Goal: Task Accomplishment & Management: Complete application form

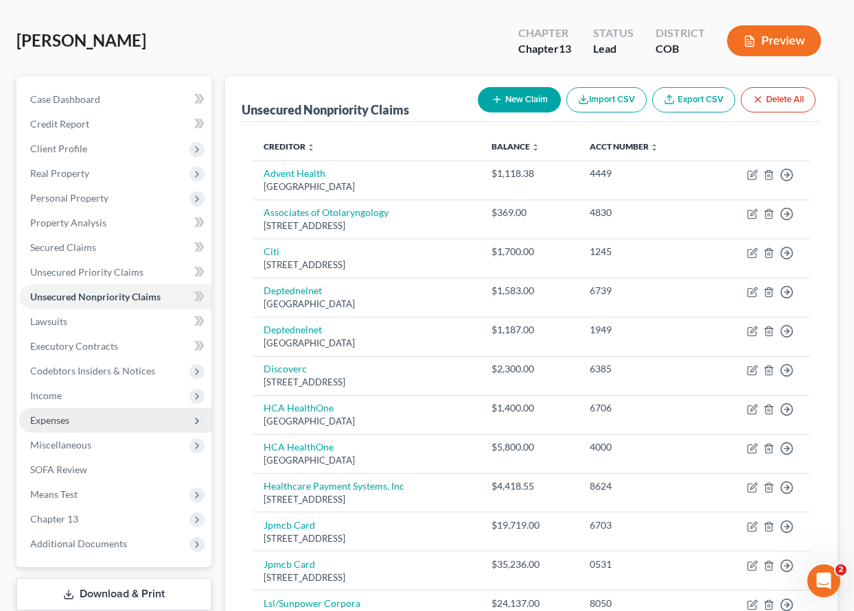
click at [36, 420] on span "Expenses" at bounding box center [49, 421] width 39 height 12
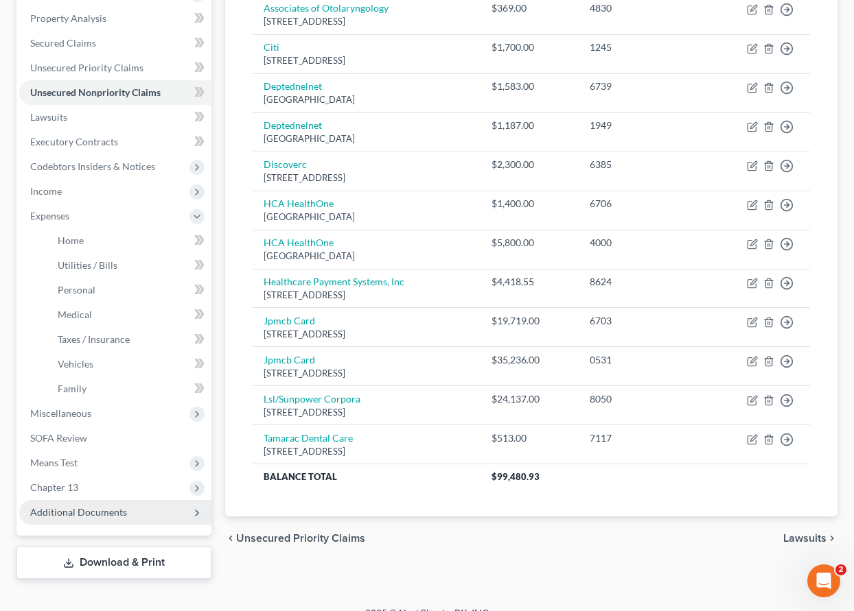
scroll to position [286, 0]
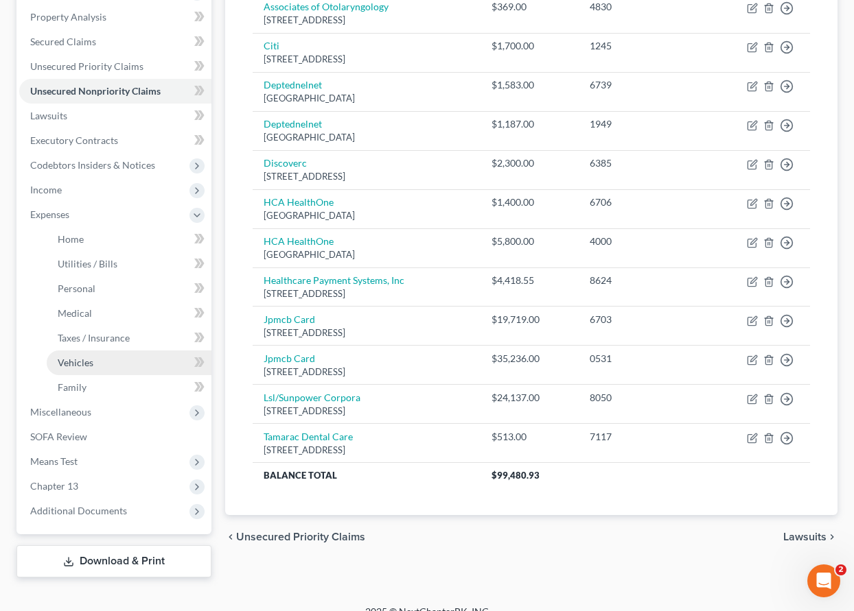
click at [86, 361] on span "Vehicles" at bounding box center [76, 363] width 36 height 12
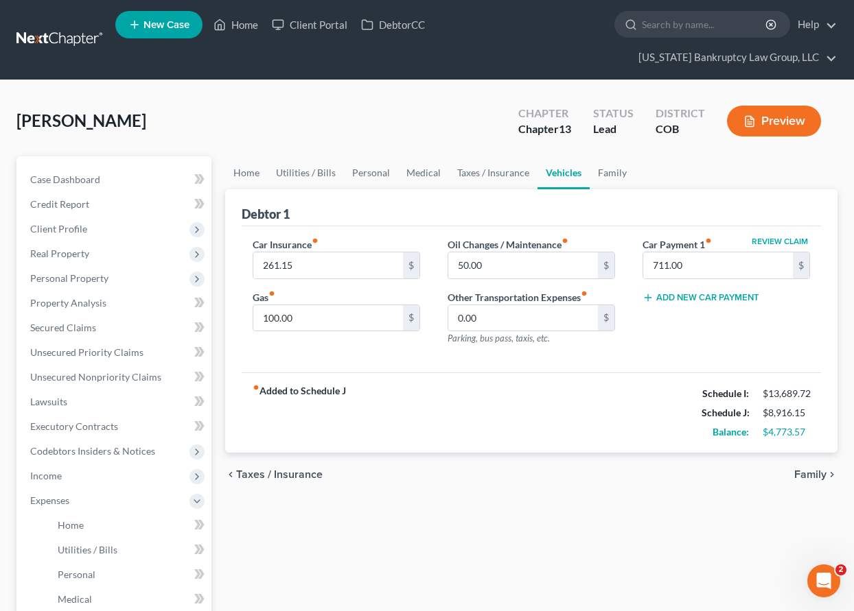
click at [735, 295] on button "Add New Car Payment" at bounding box center [700, 297] width 117 height 11
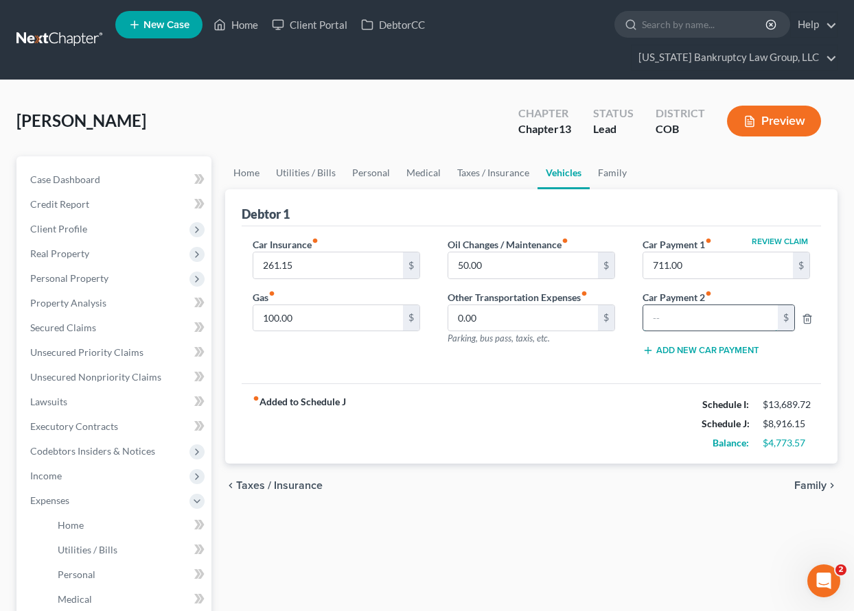
click at [705, 324] on input "text" at bounding box center [710, 318] width 135 height 26
type input "500"
click at [523, 377] on div "Car Insurance fiber_manual_record 261.15 $ Gas fiber_manual_record 100.00 $ Oil…" at bounding box center [531, 305] width 579 height 158
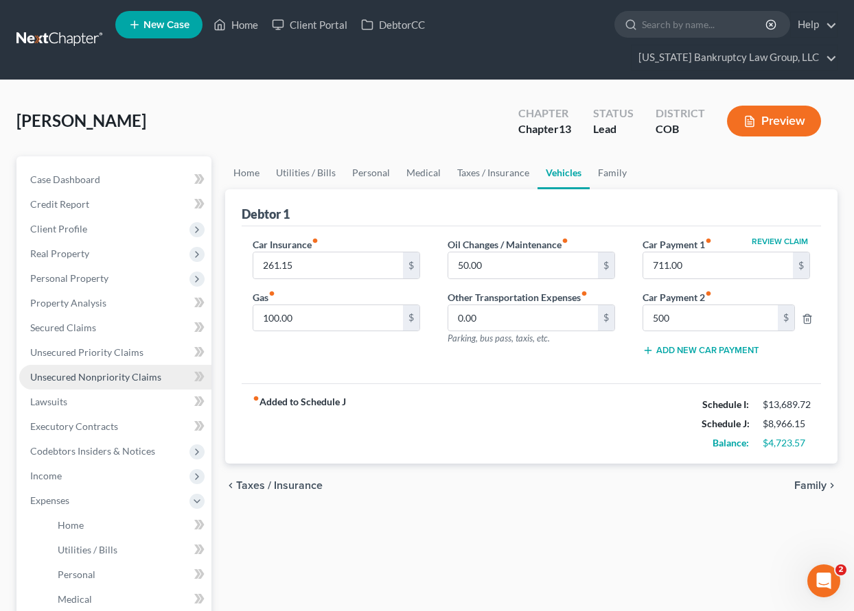
click at [140, 371] on span "Unsecured Nonpriority Claims" at bounding box center [95, 377] width 131 height 12
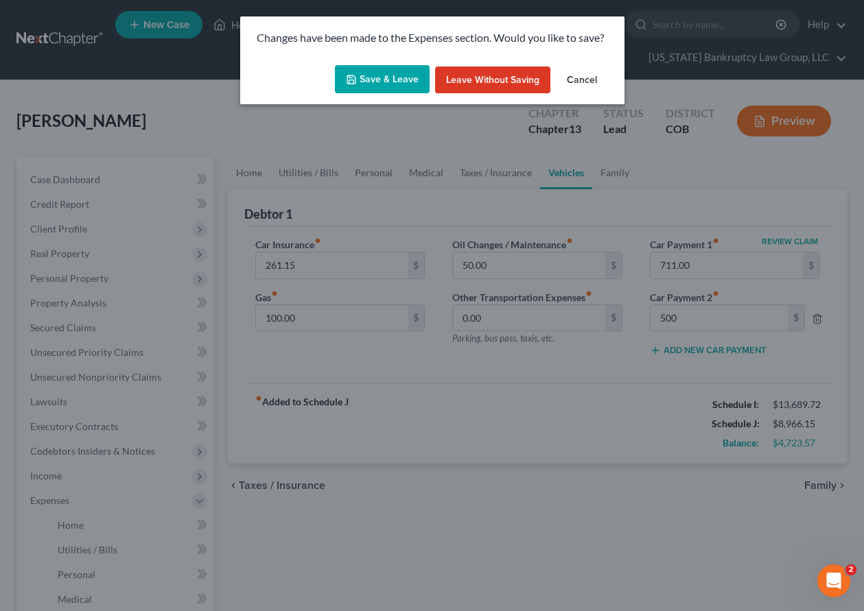
click at [392, 80] on button "Save & Leave" at bounding box center [382, 79] width 95 height 29
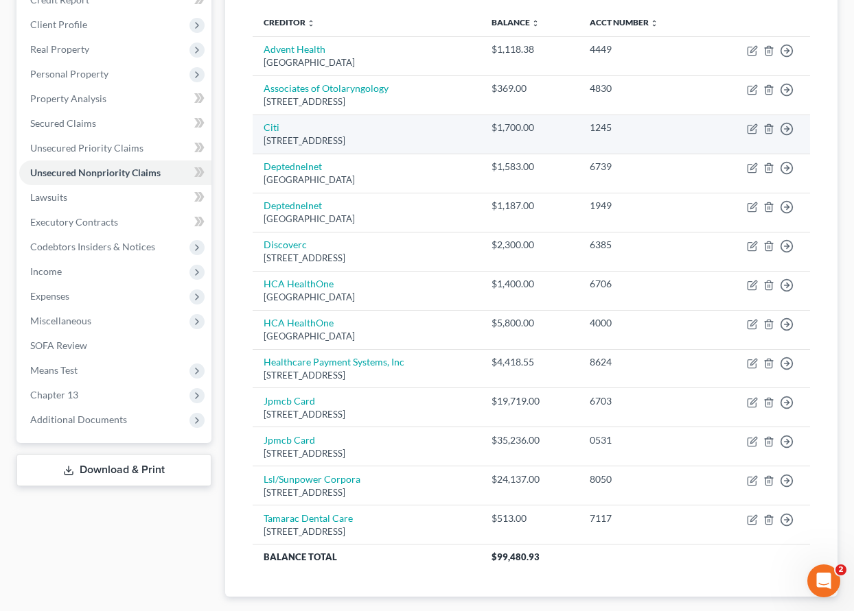
scroll to position [206, 0]
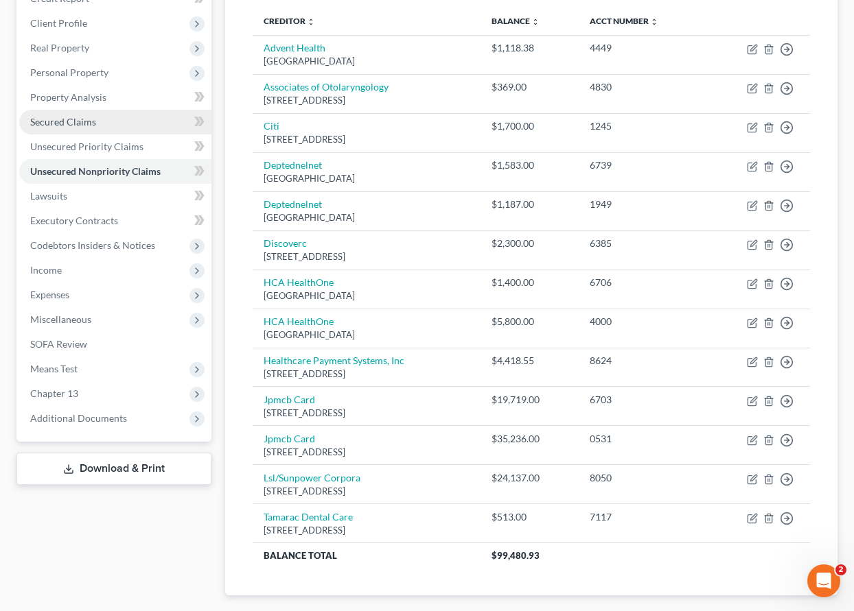
click at [68, 119] on span "Secured Claims" at bounding box center [63, 122] width 66 height 12
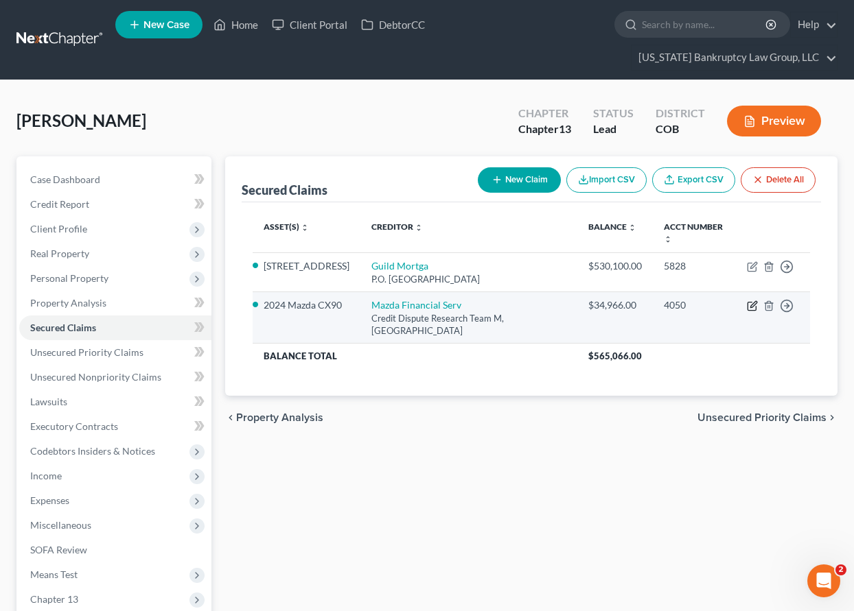
click at [749, 308] on icon "button" at bounding box center [752, 306] width 11 height 11
select select "45"
select select "9"
select select "4"
select select "0"
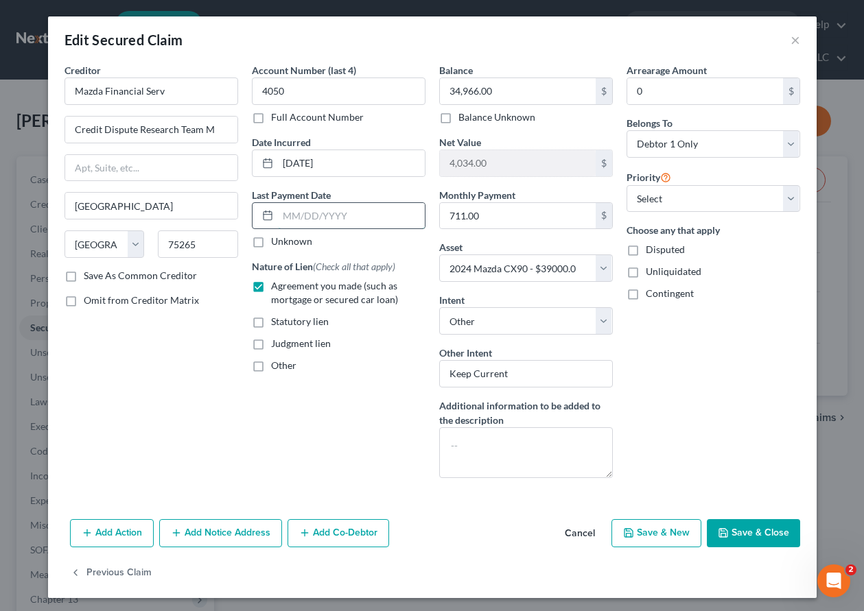
click at [320, 213] on input "text" at bounding box center [351, 216] width 147 height 26
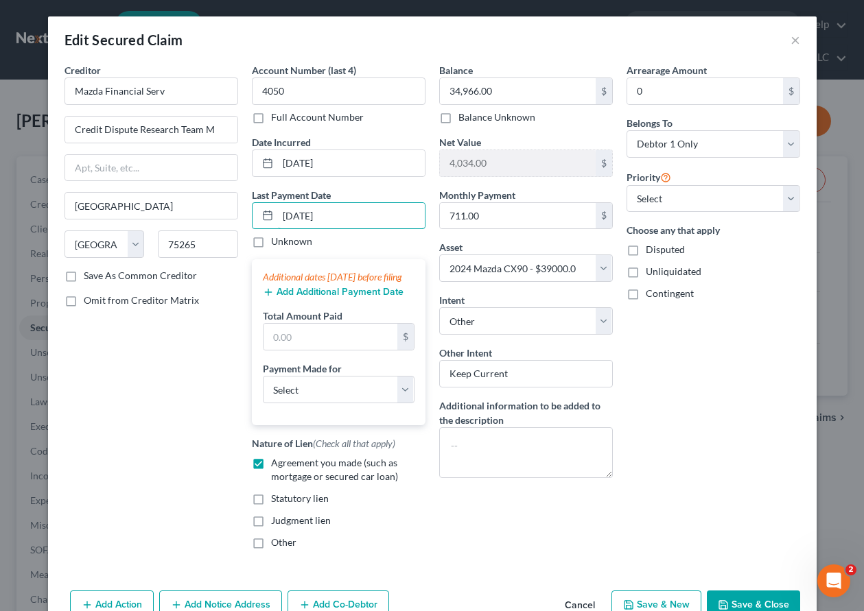
type input "[DATE]"
click at [345, 298] on button "Add Additional Payment Date" at bounding box center [333, 292] width 141 height 11
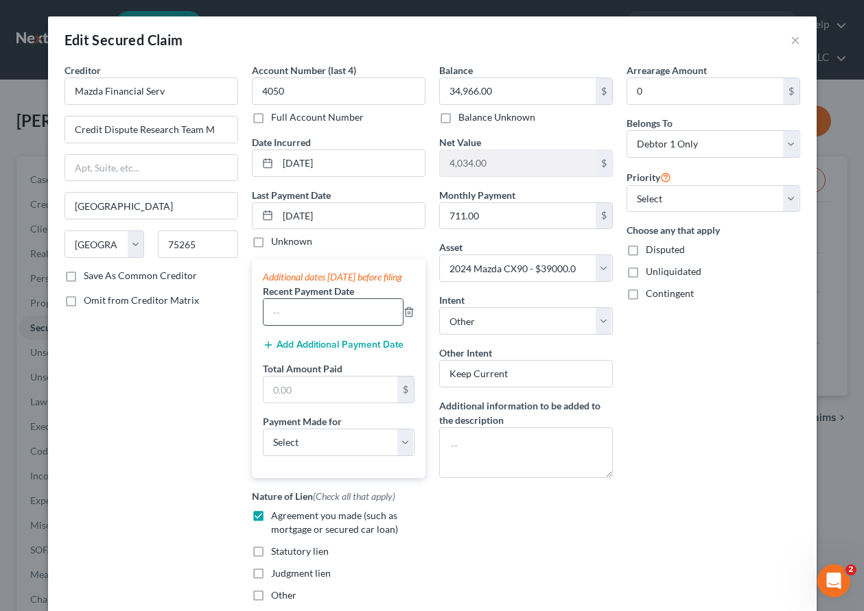
click at [327, 325] on input "text" at bounding box center [333, 312] width 139 height 26
type input "[DATE]"
type input "1,500"
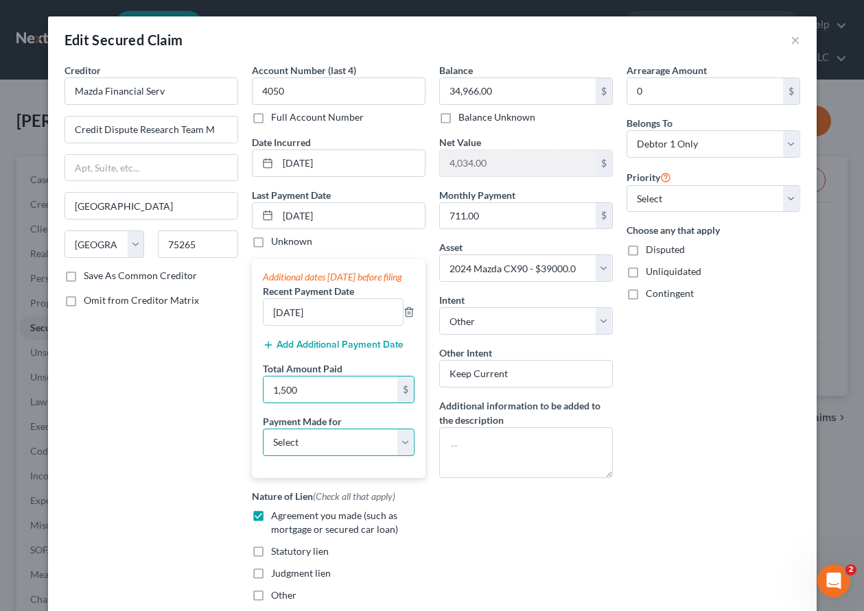
click at [334, 456] on select "Select Car Credit Card Loan Repayment Mortgage Other Suppliers Or Vendors" at bounding box center [339, 442] width 152 height 27
select select "0"
click at [263, 442] on select "Select Car Credit Card Loan Repayment Mortgage Other Suppliers Or Vendors" at bounding box center [339, 442] width 152 height 27
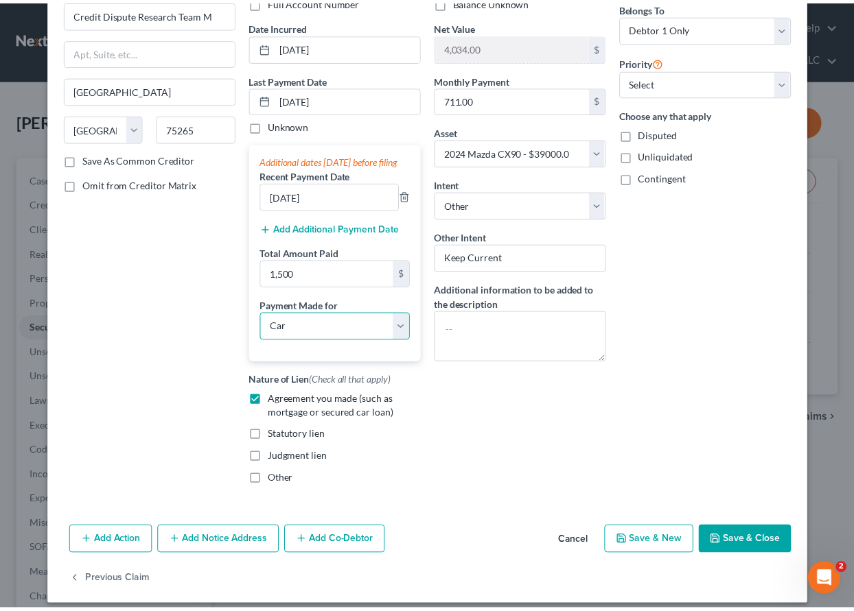
scroll to position [141, 0]
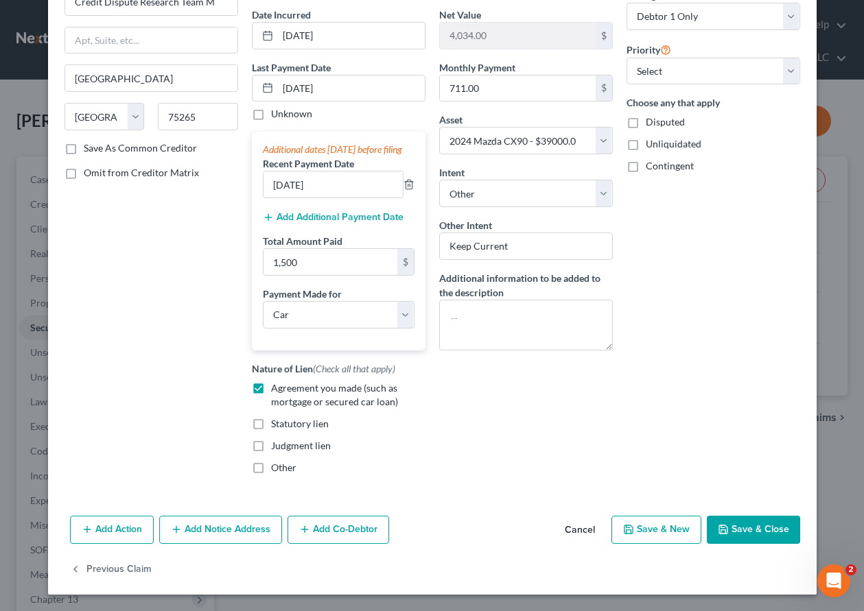
click at [754, 531] on button "Save & Close" at bounding box center [753, 530] width 93 height 29
select select
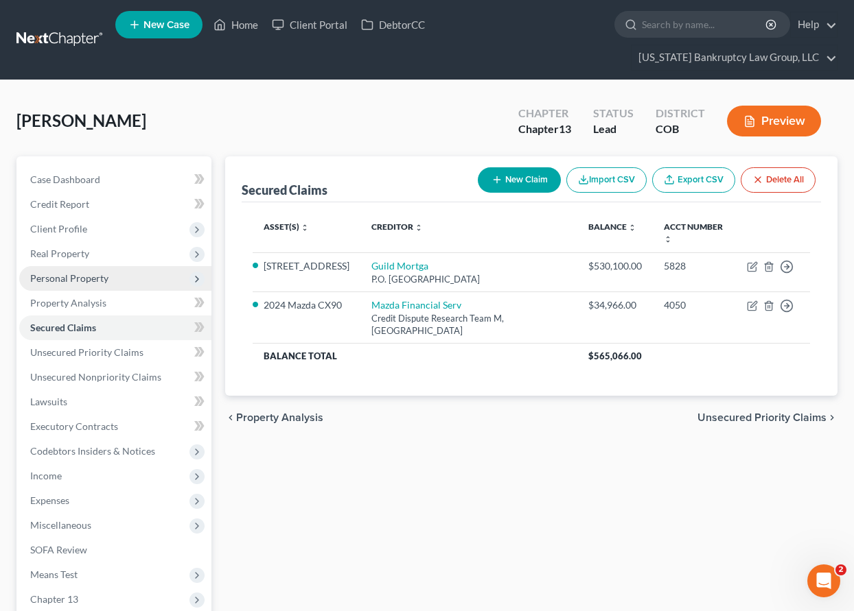
click at [67, 277] on span "Personal Property" at bounding box center [69, 278] width 78 height 12
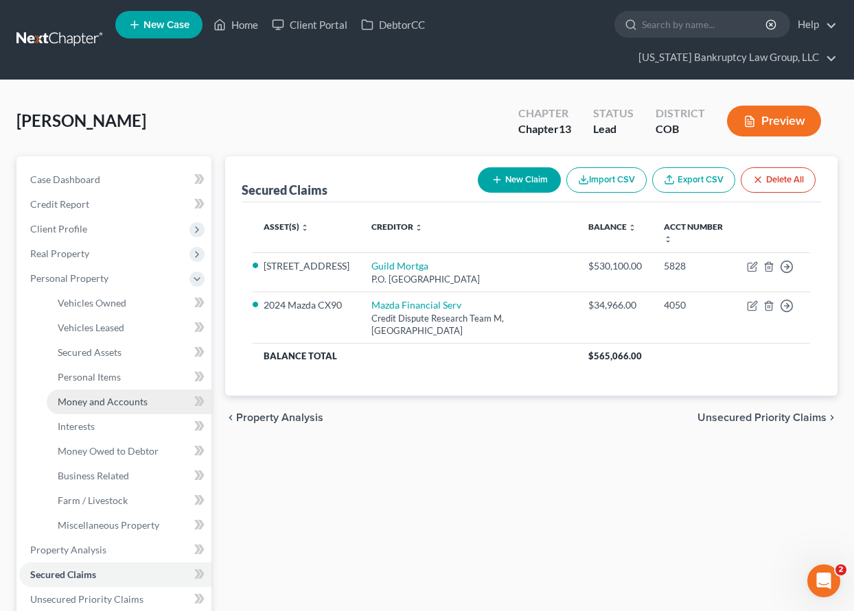
click at [118, 397] on span "Money and Accounts" at bounding box center [103, 402] width 90 height 12
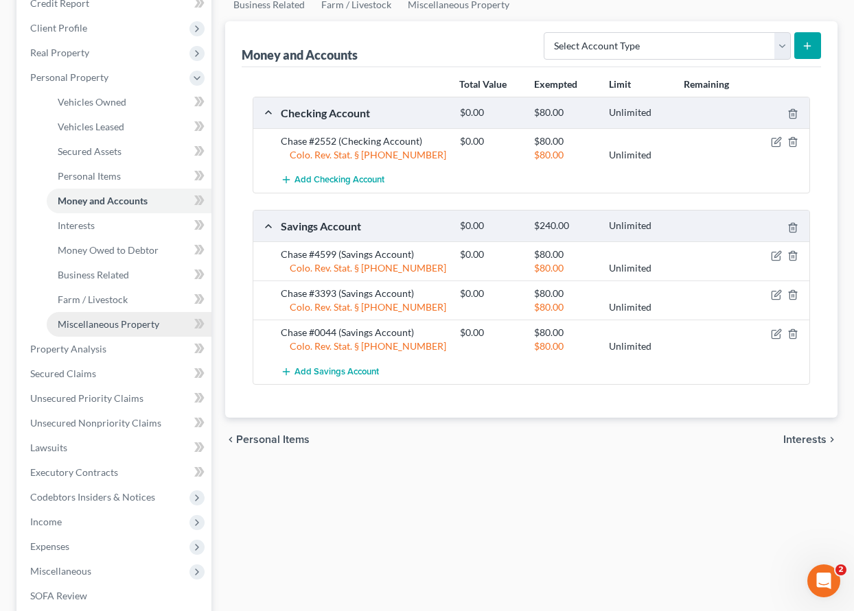
scroll to position [275, 0]
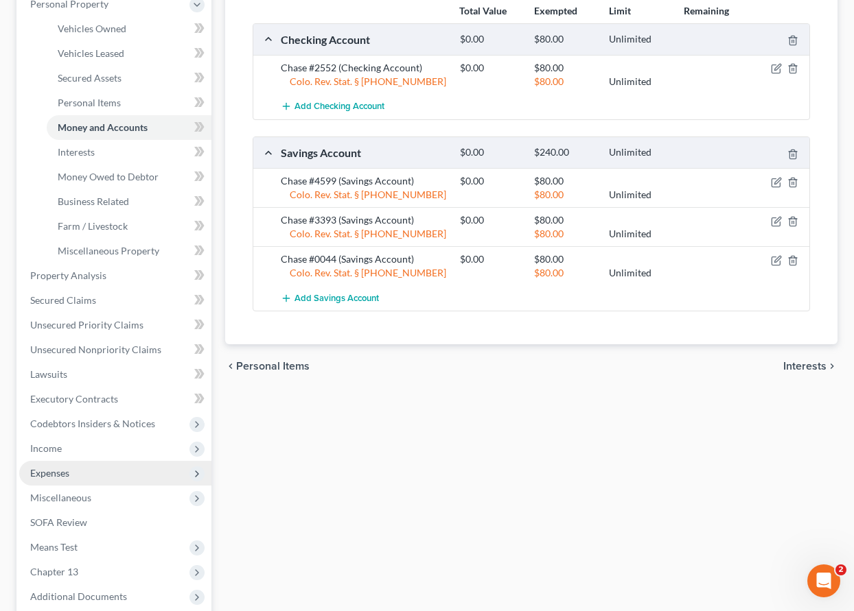
click at [56, 471] on span "Expenses" at bounding box center [49, 473] width 39 height 12
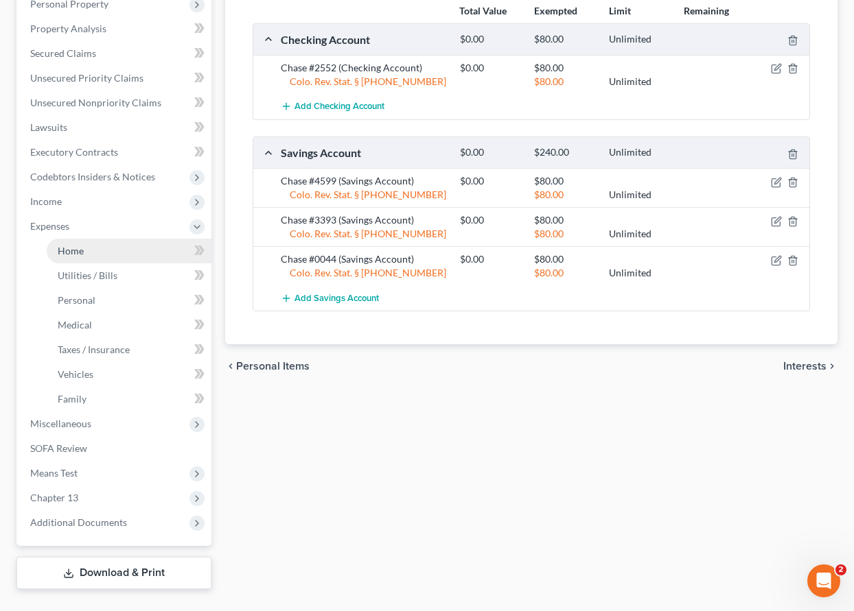
click at [67, 254] on span "Home" at bounding box center [71, 251] width 26 height 12
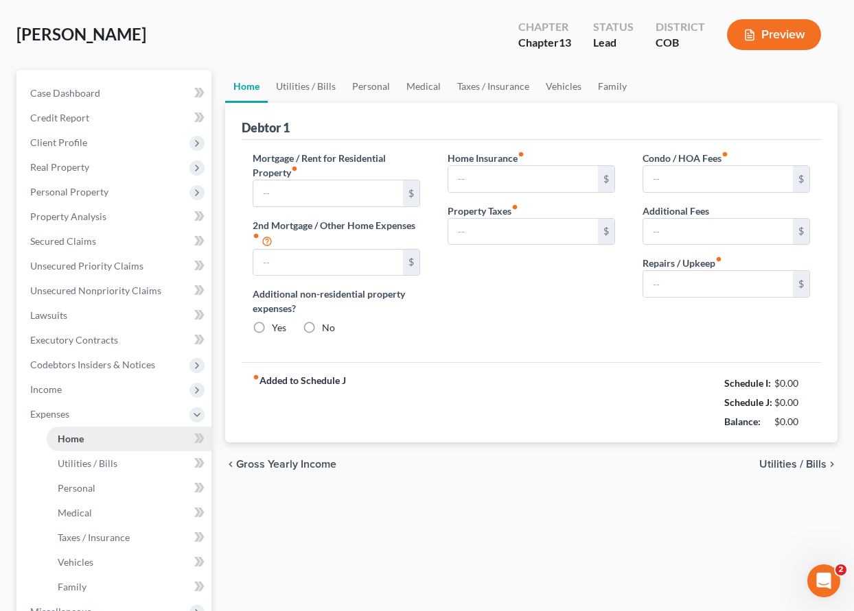
type input "4,325.00"
type input "0.00"
radio input "true"
type input "0.00"
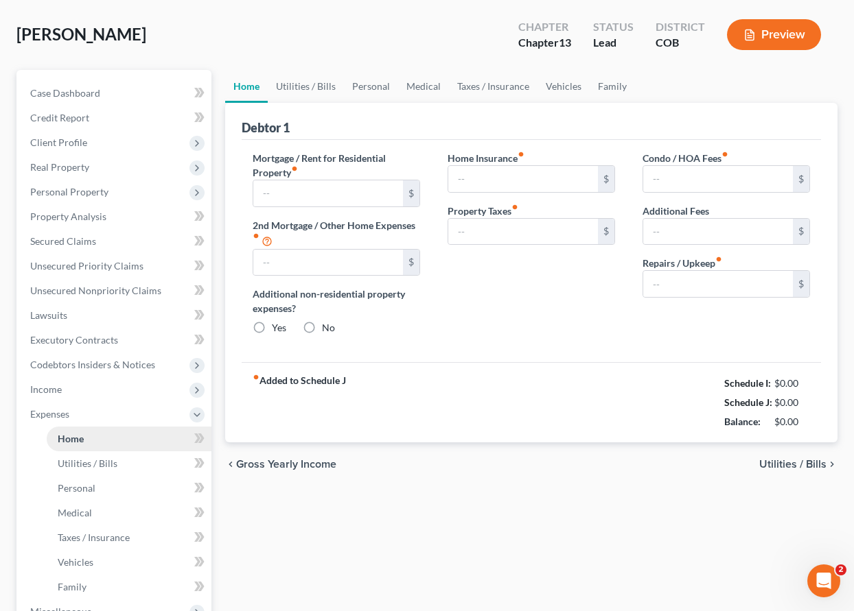
type input "0.00"
type input "250.00"
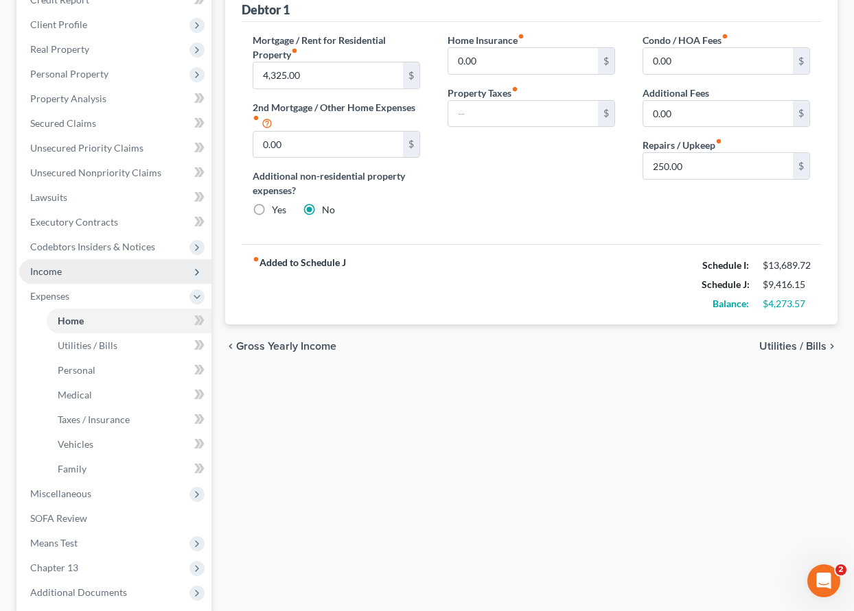
scroll to position [305, 0]
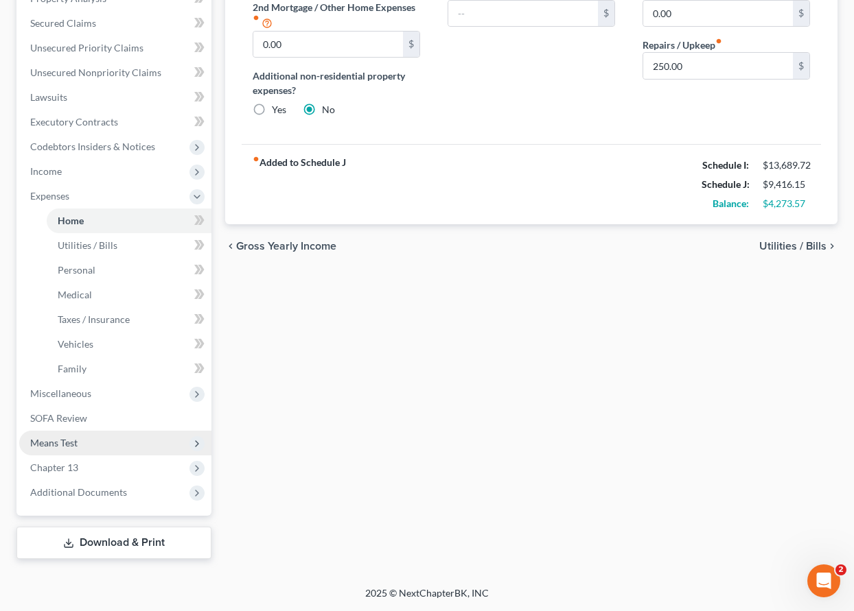
click at [69, 441] on span "Means Test" at bounding box center [53, 443] width 47 height 12
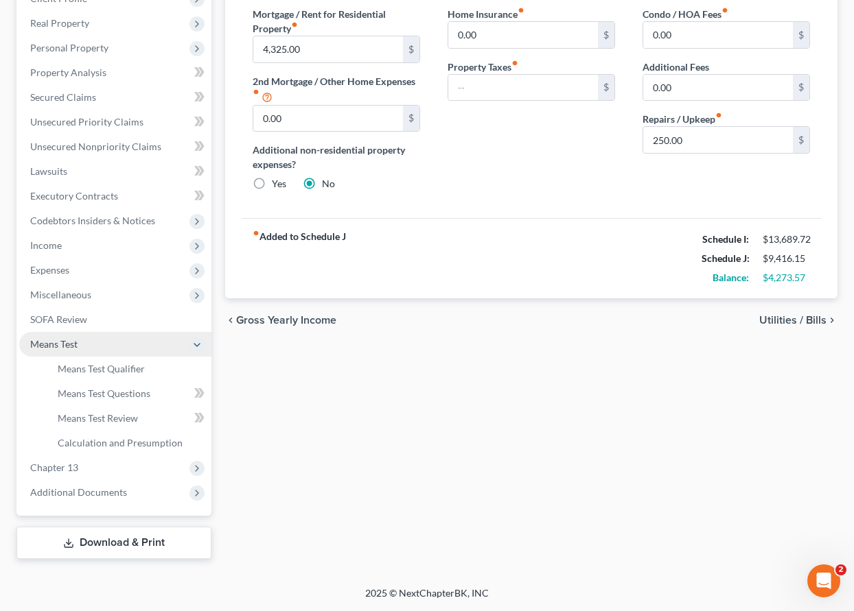
scroll to position [231, 0]
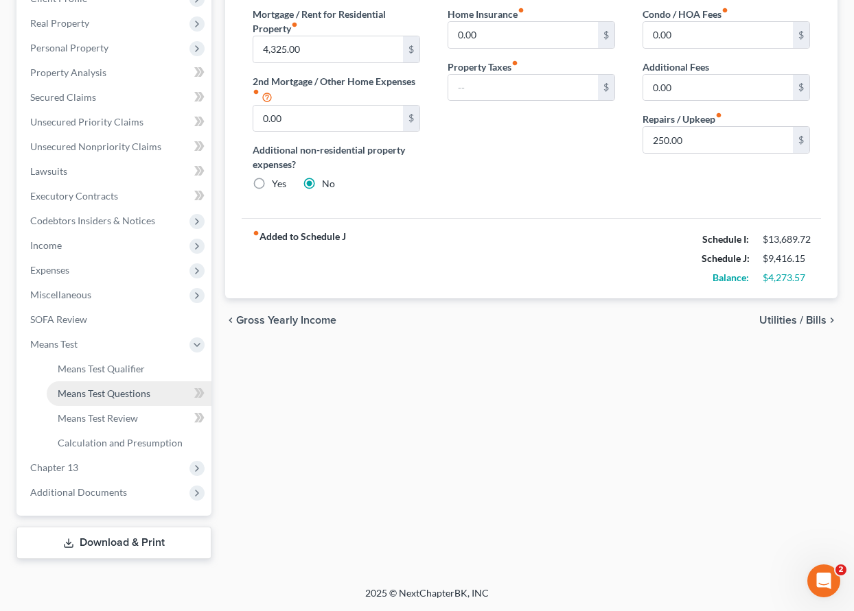
click at [93, 393] on span "Means Test Questions" at bounding box center [104, 394] width 93 height 12
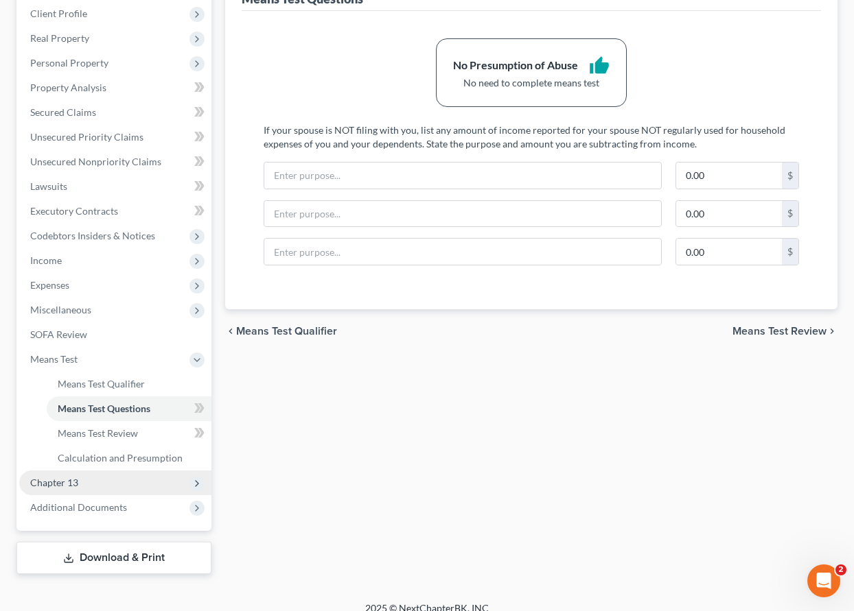
scroll to position [231, 0]
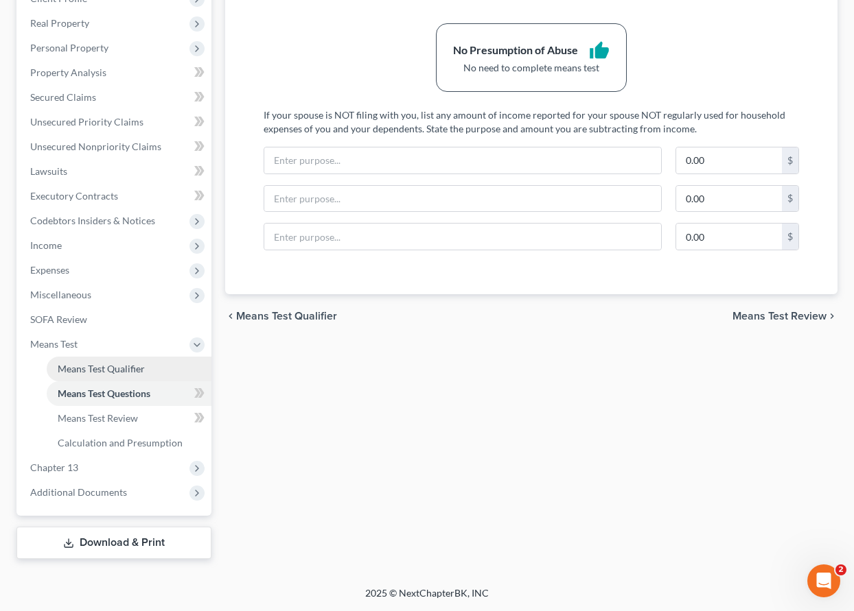
click at [118, 373] on span "Means Test Qualifier" at bounding box center [101, 369] width 87 height 12
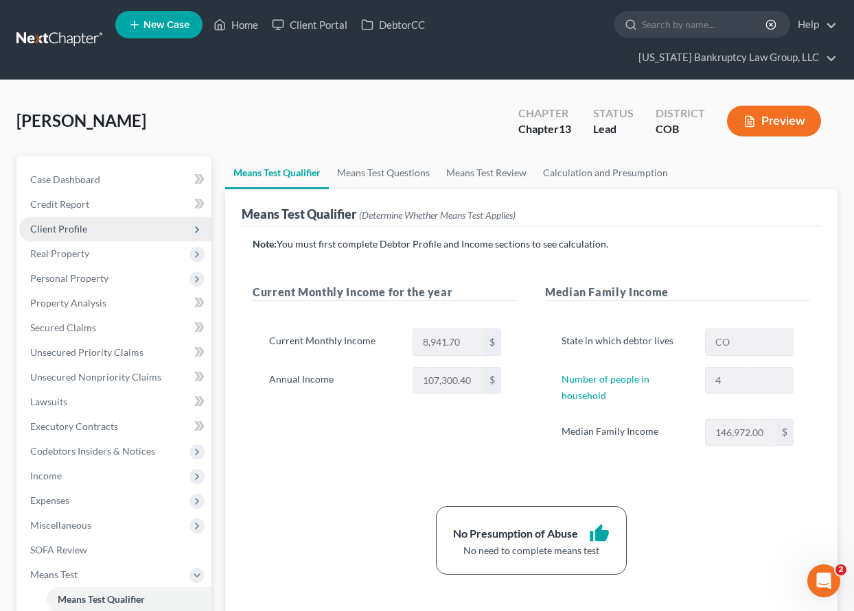
click at [74, 227] on span "Client Profile" at bounding box center [58, 229] width 57 height 12
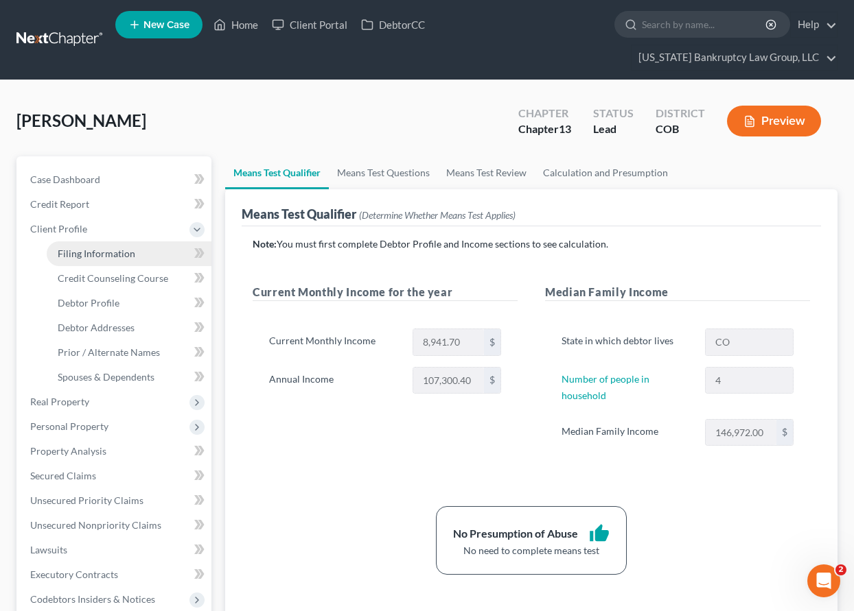
click at [95, 251] on span "Filing Information" at bounding box center [97, 254] width 78 height 12
select select "1"
select select "0"
select select "3"
select select "11"
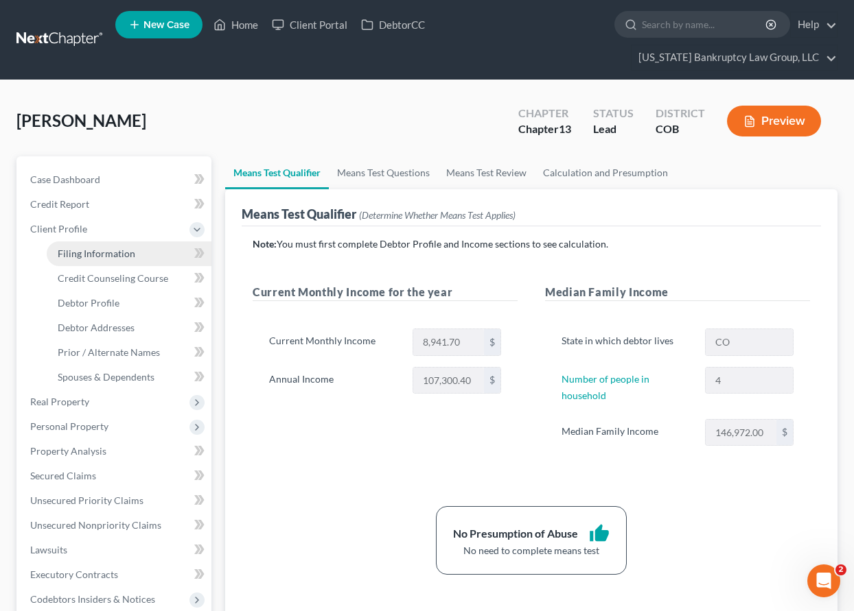
select select "0"
select select "5"
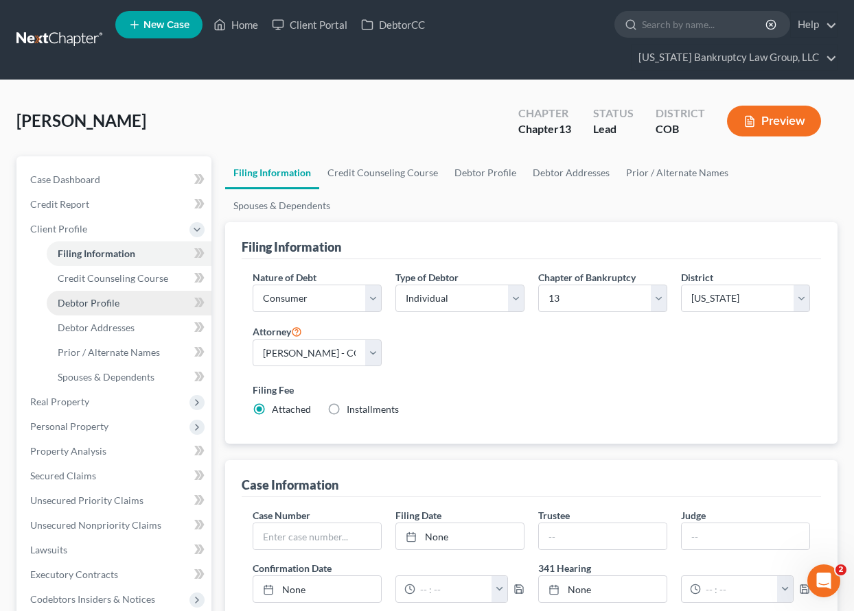
click at [95, 301] on span "Debtor Profile" at bounding box center [89, 303] width 62 height 12
select select "1"
select select "3"
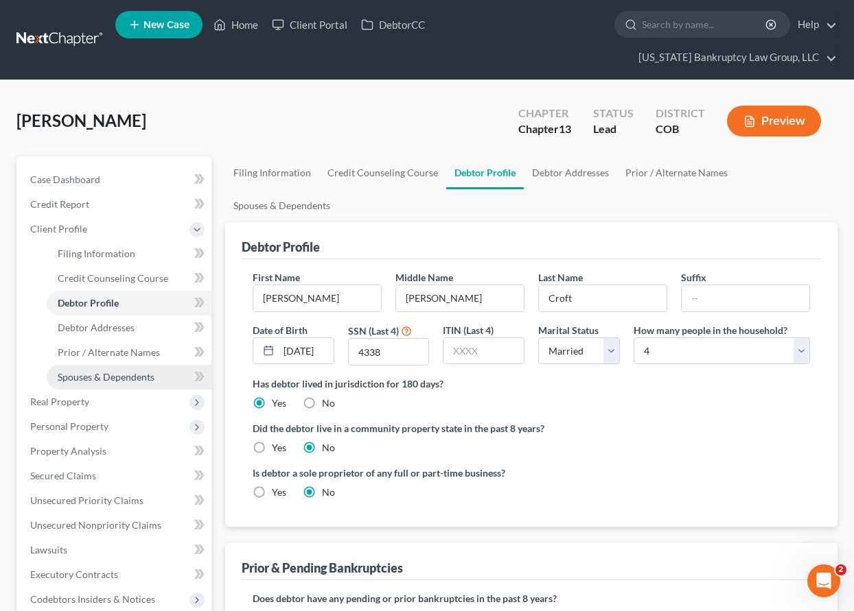
click at [130, 380] on span "Spouses & Dependents" at bounding box center [106, 377] width 97 height 12
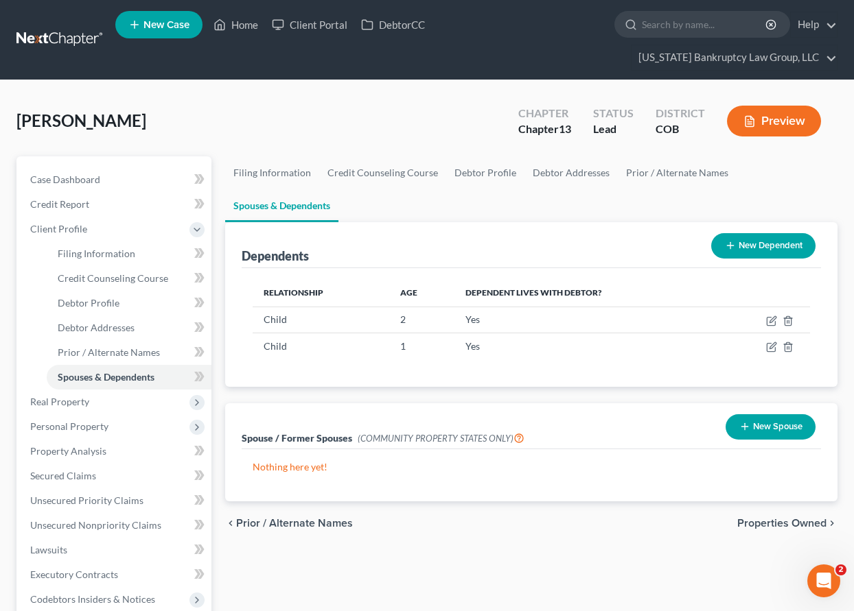
click at [754, 250] on button "New Dependent" at bounding box center [763, 245] width 104 height 25
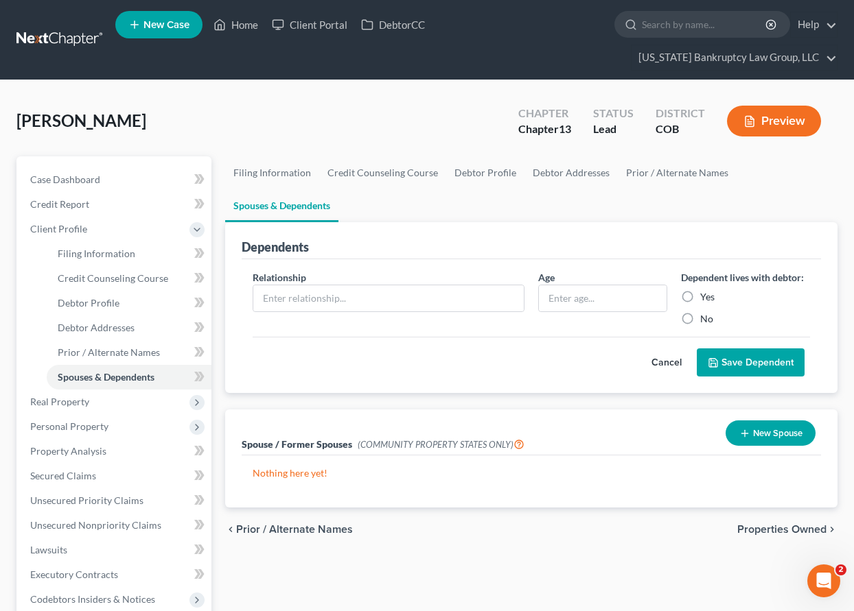
click at [359, 280] on div "Relationship *" at bounding box center [388, 298] width 285 height 56
click at [366, 303] on input "text" at bounding box center [388, 298] width 270 height 26
type input "Spouse"
type input "37"
click at [700, 296] on label "Yes" at bounding box center [707, 297] width 14 height 14
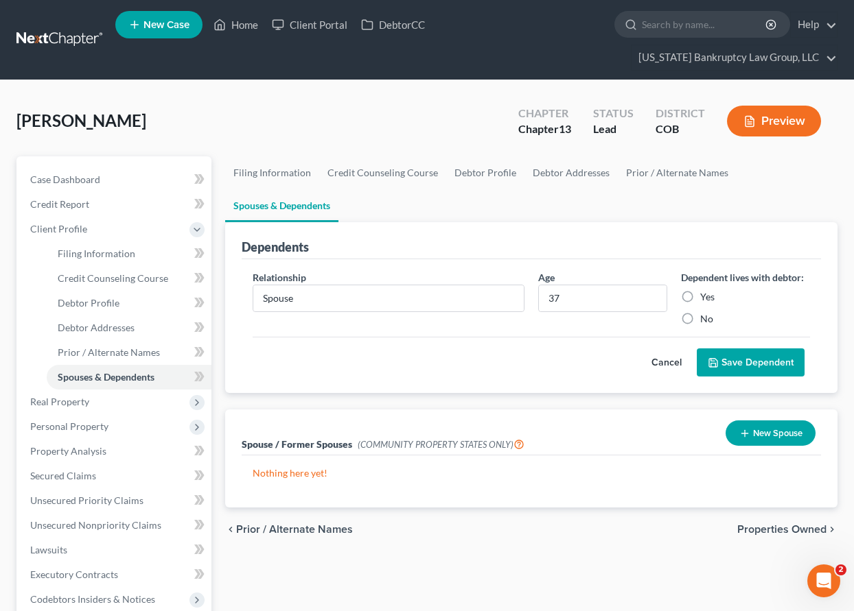
click at [705, 296] on input "Yes" at bounding box center [709, 294] width 9 height 9
radio input "true"
click at [749, 356] on button "Save Dependent" at bounding box center [751, 363] width 108 height 29
